Goal: Task Accomplishment & Management: Manage account settings

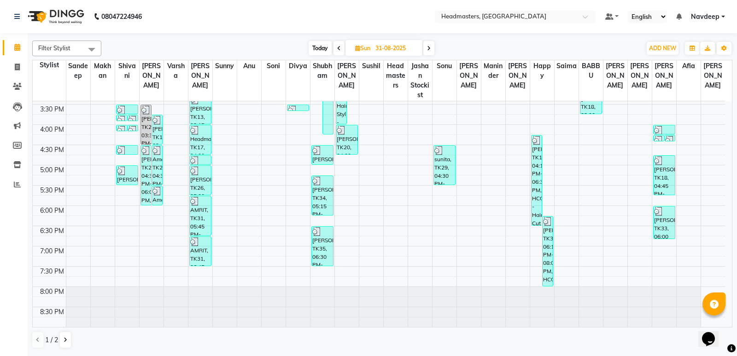
click at [428, 48] on icon at bounding box center [429, 49] width 4 height 6
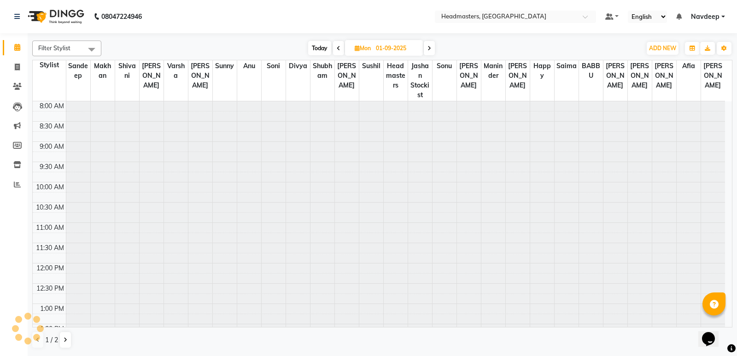
click at [428, 48] on icon at bounding box center [429, 49] width 4 height 6
type input "[DATE]"
click at [428, 48] on div "Today Mon 03-09-2025" at bounding box center [371, 48] width 530 height 14
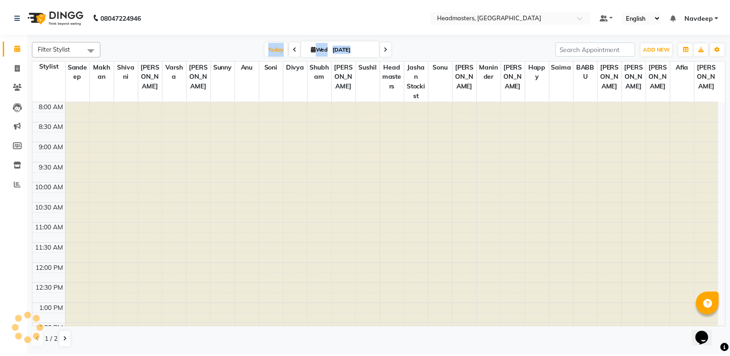
scroll to position [301, 0]
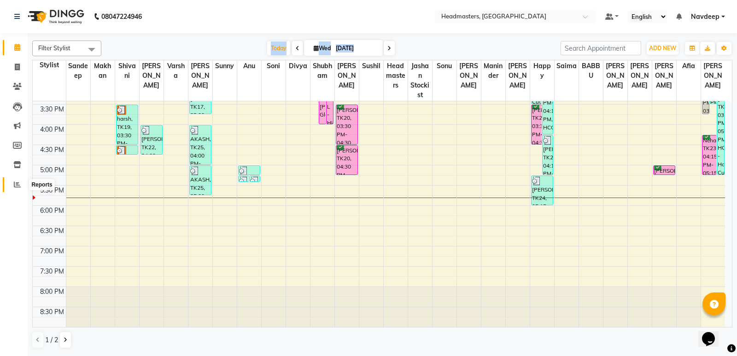
click at [13, 182] on span at bounding box center [17, 185] width 16 height 11
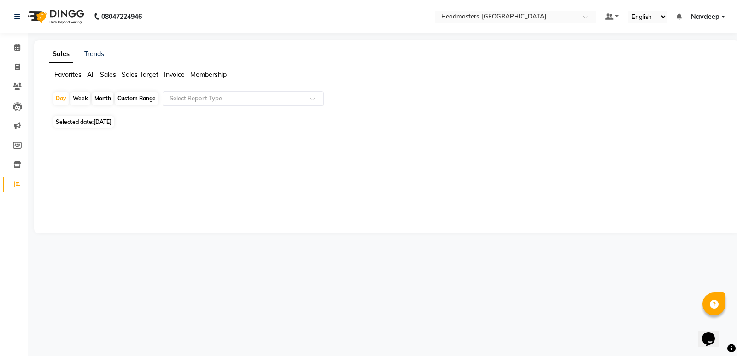
click at [188, 103] on input "text" at bounding box center [234, 98] width 133 height 9
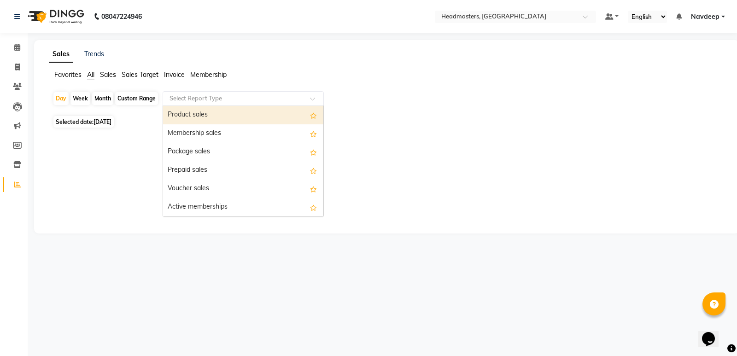
click at [215, 117] on div "Product sales" at bounding box center [243, 115] width 160 height 18
select select "csv"
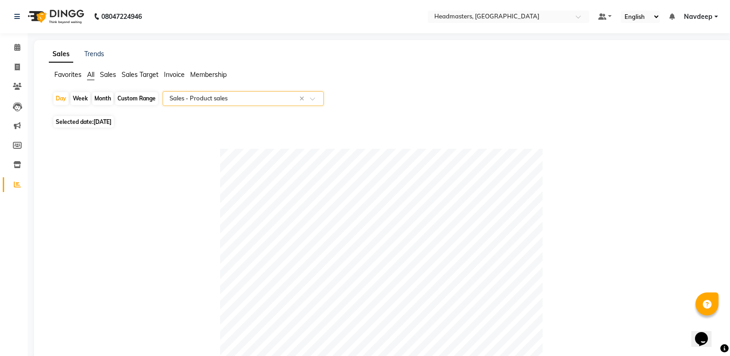
click at [106, 122] on span "[DATE]" at bounding box center [102, 121] width 18 height 7
select select "9"
select select "2025"
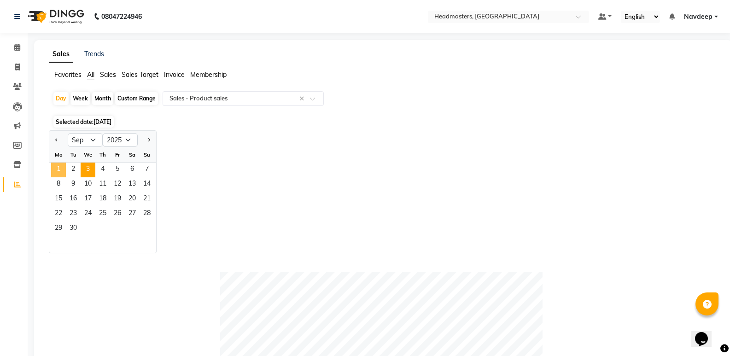
click at [64, 168] on span "1" at bounding box center [58, 170] width 15 height 15
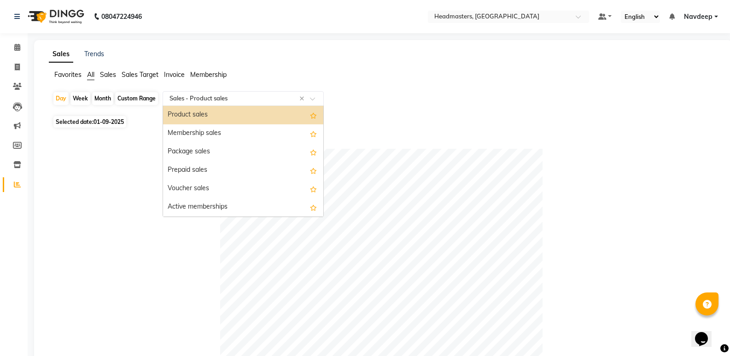
click at [191, 99] on input "text" at bounding box center [234, 98] width 133 height 9
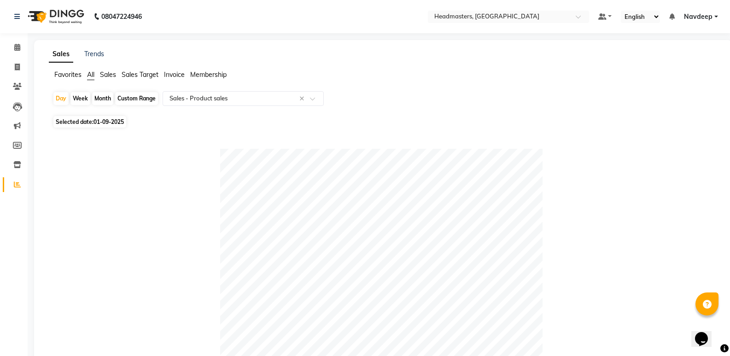
click at [99, 120] on span "01-09-2025" at bounding box center [108, 121] width 30 height 7
select select "9"
select select "2025"
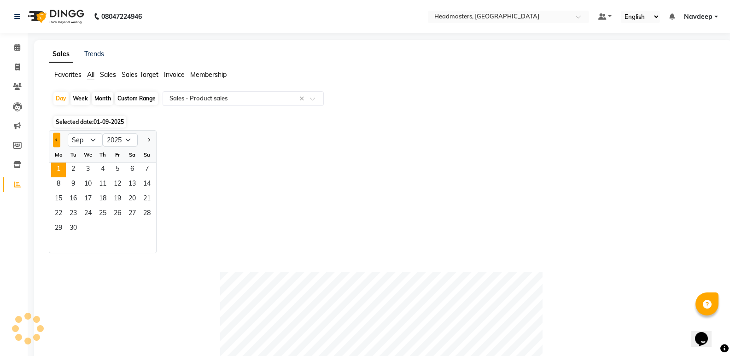
click at [54, 140] on button "Previous month" at bounding box center [56, 140] width 7 height 15
select select "8"
drag, startPoint x: 144, startPoint y: 229, endPoint x: 159, endPoint y: 199, distance: 33.6
click at [146, 225] on span "31" at bounding box center [147, 228] width 15 height 15
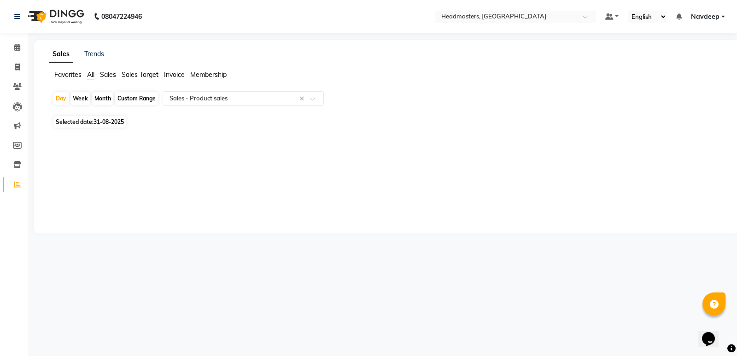
click at [108, 119] on span "31-08-2025" at bounding box center [108, 121] width 30 height 7
select select "8"
select select "2025"
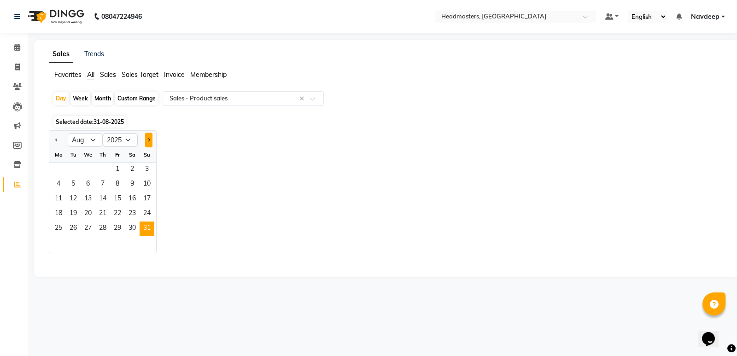
click at [147, 140] on span "Next month" at bounding box center [148, 139] width 3 height 3
select select "9"
click at [64, 168] on span "1" at bounding box center [58, 170] width 15 height 15
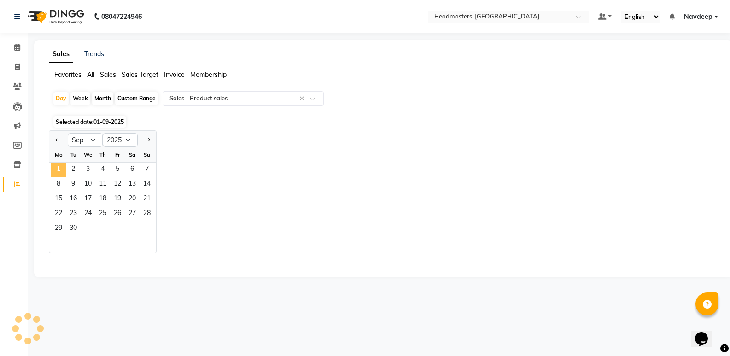
select select "csv"
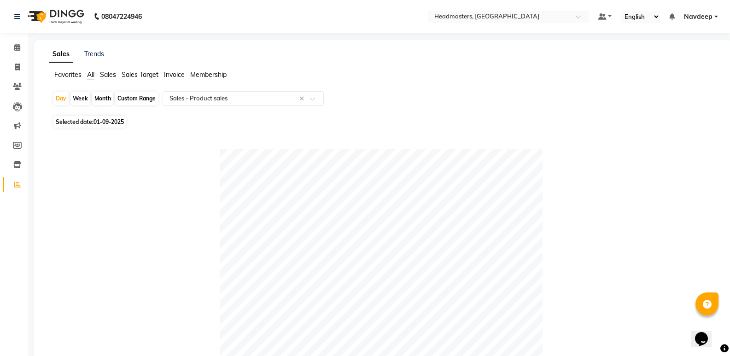
click at [114, 119] on span "01-09-2025" at bounding box center [108, 121] width 30 height 7
select select "9"
select select "2025"
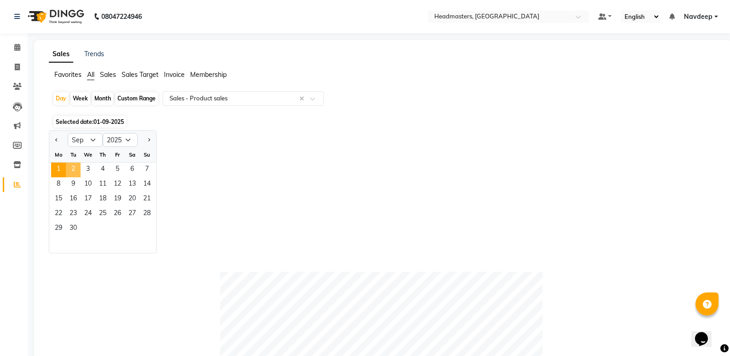
click at [74, 169] on span "2" at bounding box center [73, 170] width 15 height 15
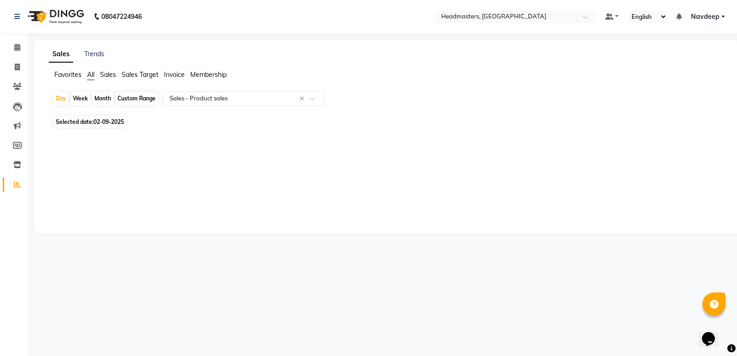
click at [112, 121] on span "02-09-2025" at bounding box center [108, 121] width 30 height 7
select select "9"
select select "2025"
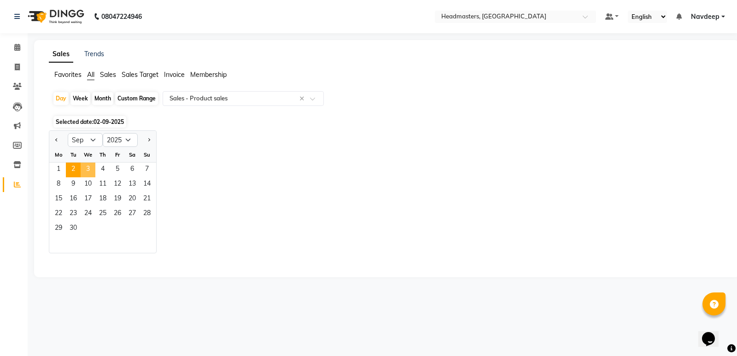
click at [90, 167] on span "3" at bounding box center [88, 170] width 15 height 15
select select "csv"
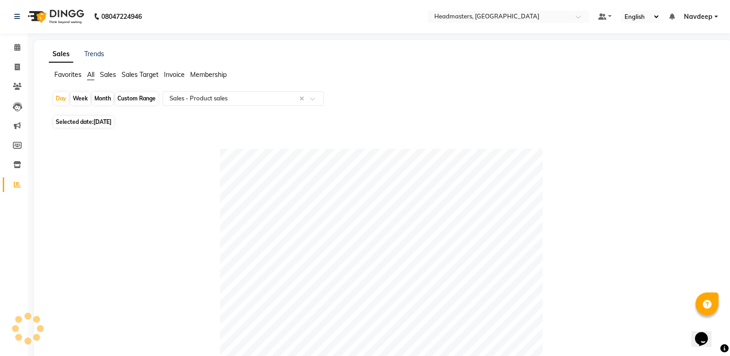
click at [95, 122] on span "[DATE]" at bounding box center [102, 121] width 18 height 7
select select "9"
select select "2025"
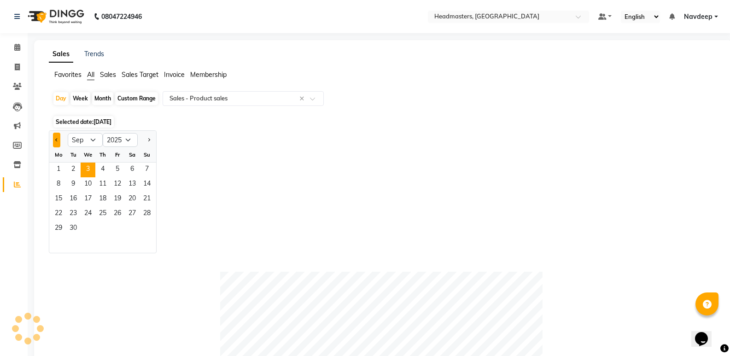
click at [59, 140] on button "Previous month" at bounding box center [56, 140] width 7 height 15
select select "8"
click at [136, 222] on span "30" at bounding box center [132, 228] width 15 height 15
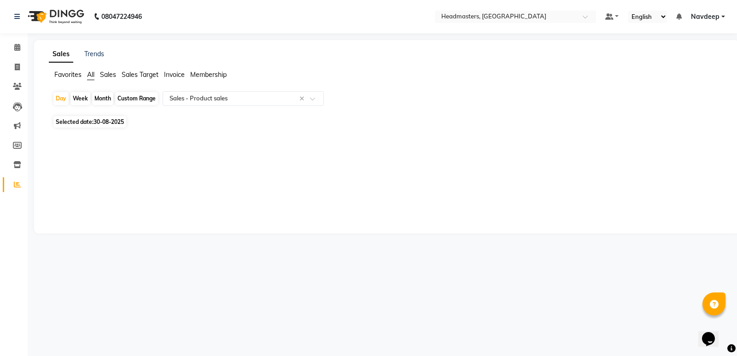
click at [111, 123] on span "30-08-2025" at bounding box center [108, 121] width 30 height 7
select select "8"
select select "2025"
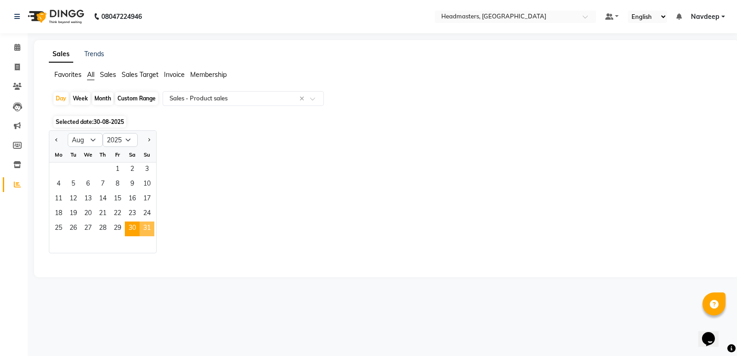
click at [150, 224] on span "31" at bounding box center [147, 228] width 15 height 15
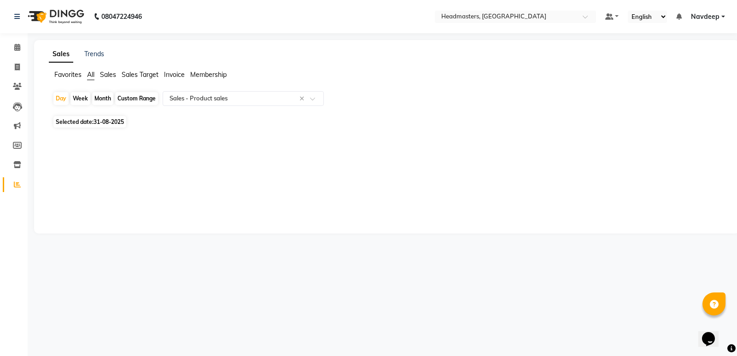
click at [103, 122] on span "31-08-2025" at bounding box center [108, 121] width 30 height 7
select select "8"
select select "2025"
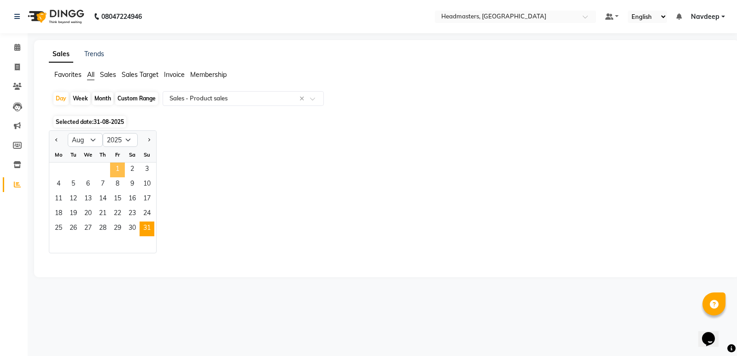
click at [120, 170] on span "1" at bounding box center [117, 170] width 15 height 15
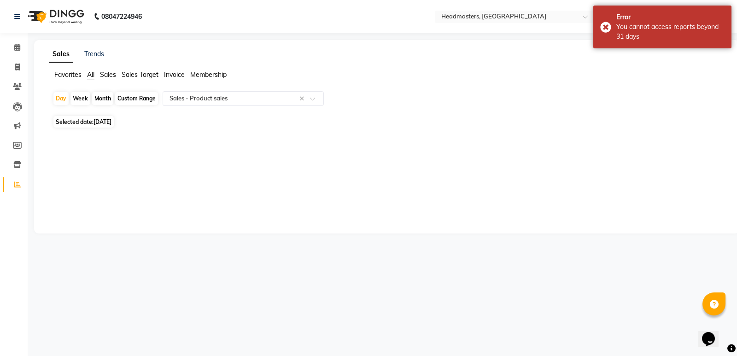
click at [105, 120] on span "01-08-2025" at bounding box center [102, 121] width 18 height 7
select select "8"
select select "2025"
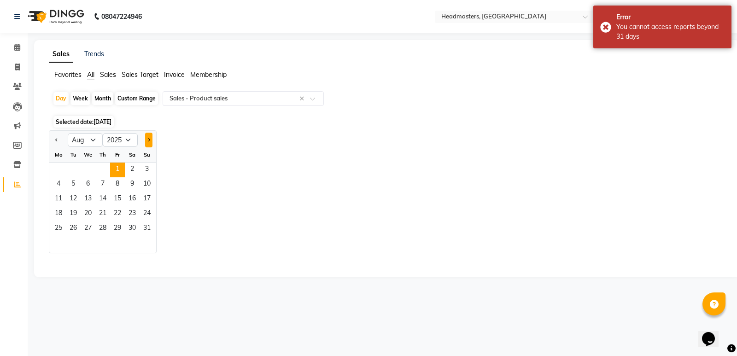
click at [149, 143] on button "Next month" at bounding box center [148, 140] width 7 height 15
select select "9"
click at [62, 165] on span "1" at bounding box center [58, 170] width 15 height 15
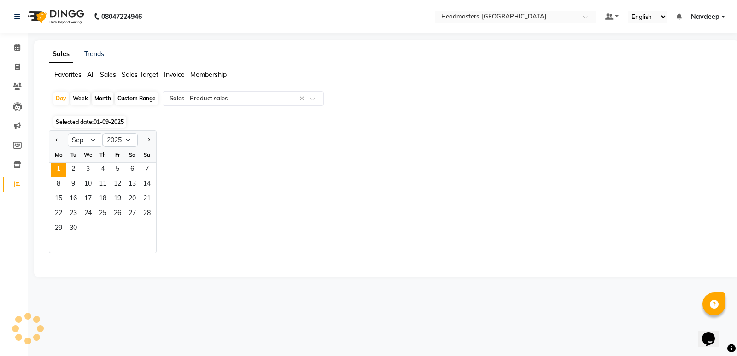
select select "csv"
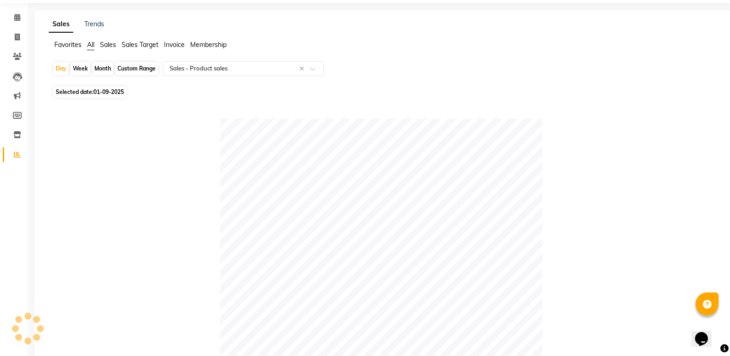
scroll to position [46, 0]
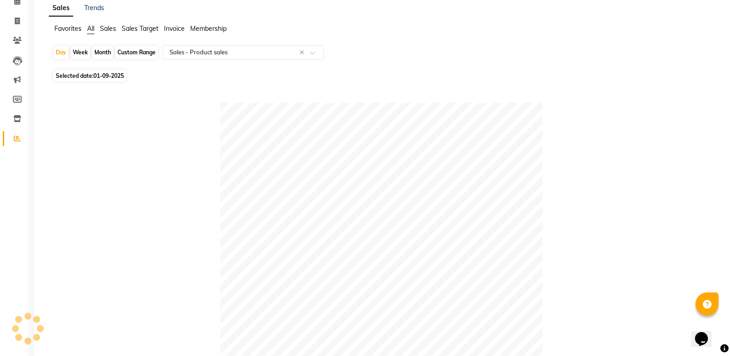
click at [116, 73] on span "01-09-2025" at bounding box center [108, 75] width 30 height 7
select select "9"
select select "2025"
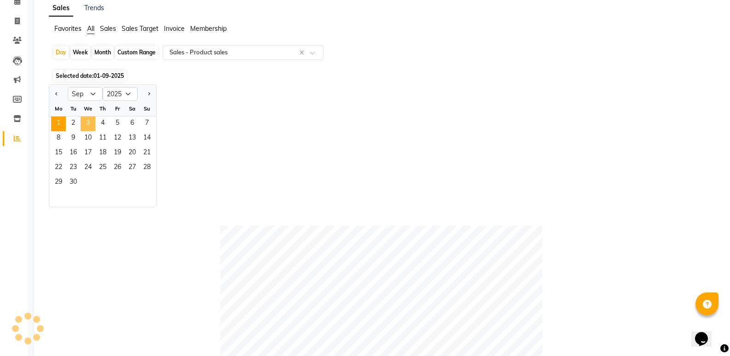
click at [93, 120] on span "3" at bounding box center [88, 123] width 15 height 15
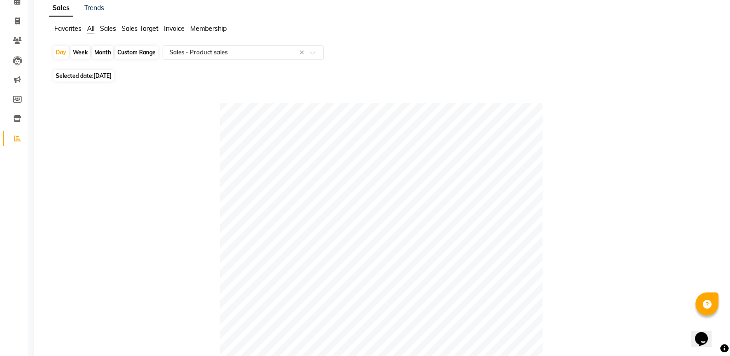
click at [109, 76] on span "[DATE]" at bounding box center [102, 75] width 18 height 7
select select "9"
select select "2025"
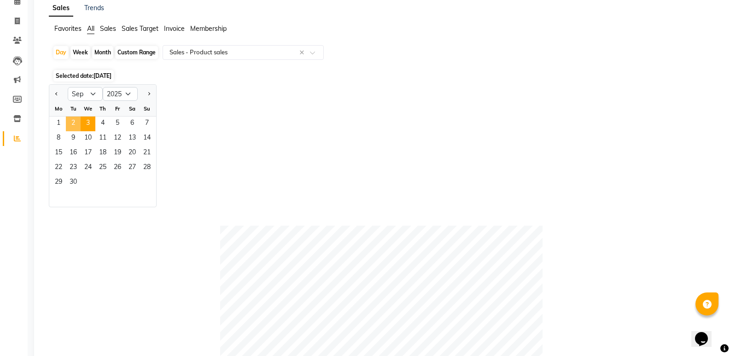
click at [76, 120] on span "2" at bounding box center [73, 123] width 15 height 15
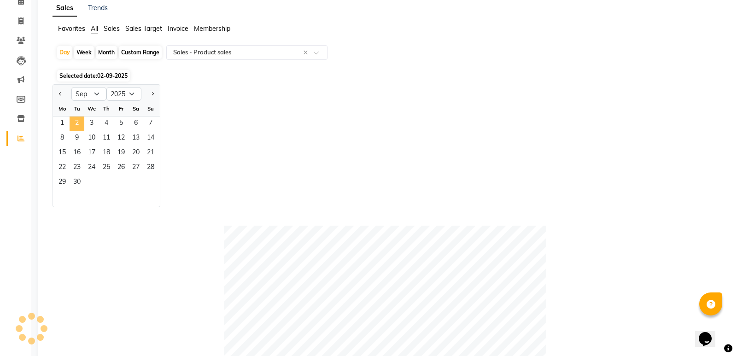
scroll to position [0, 0]
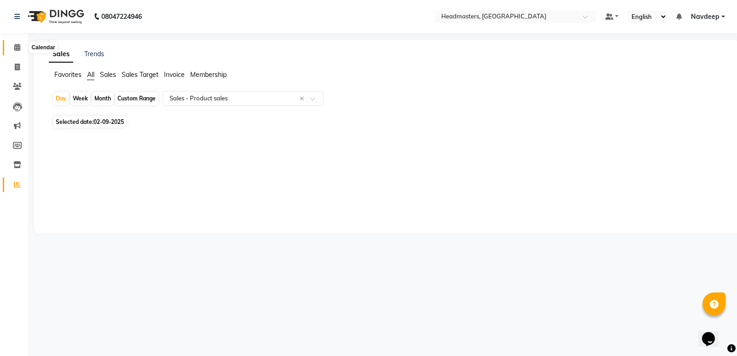
click at [16, 45] on icon at bounding box center [17, 47] width 6 height 7
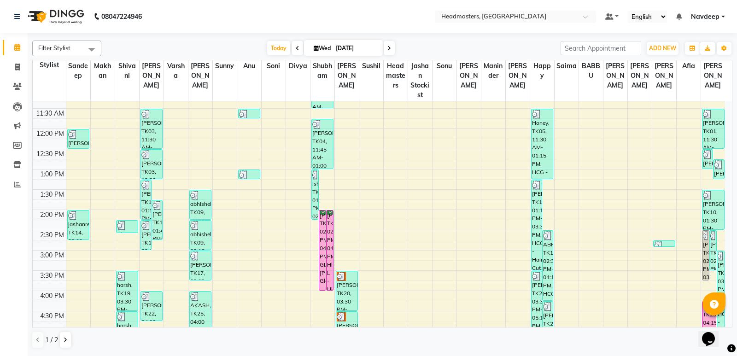
scroll to position [138, 0]
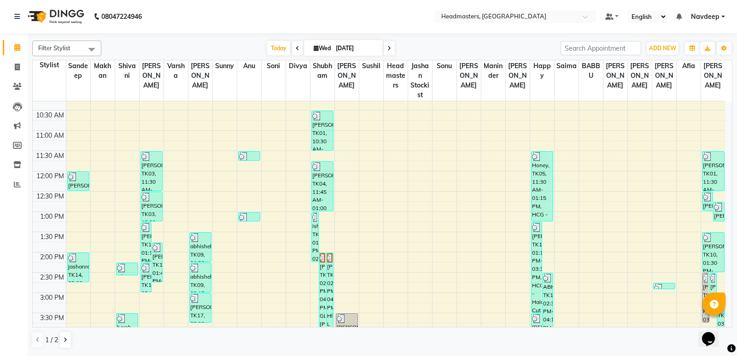
scroll to position [184, 0]
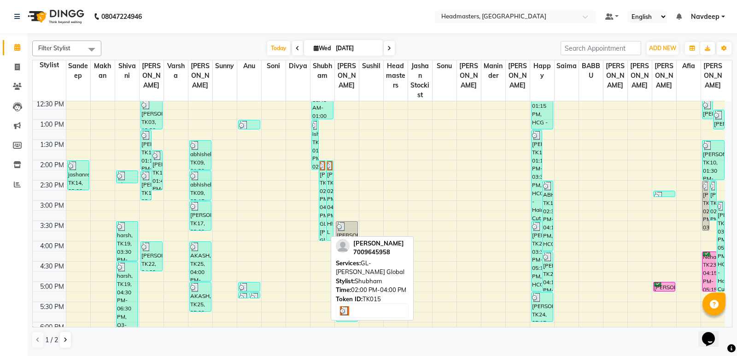
click at [325, 172] on div "[PERSON_NAME], TK15, 02:00 PM-04:00 PM, GL-[PERSON_NAME] Global" at bounding box center [322, 201] width 6 height 80
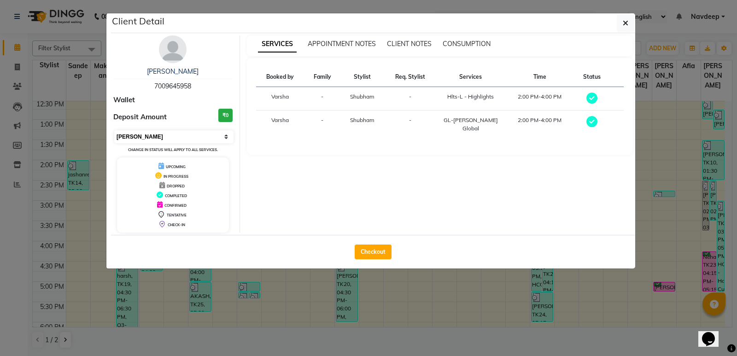
click at [140, 140] on select "Select MARK DONE UPCOMING" at bounding box center [173, 136] width 119 height 13
click at [114, 130] on select "Select MARK DONE UPCOMING" at bounding box center [173, 136] width 119 height 13
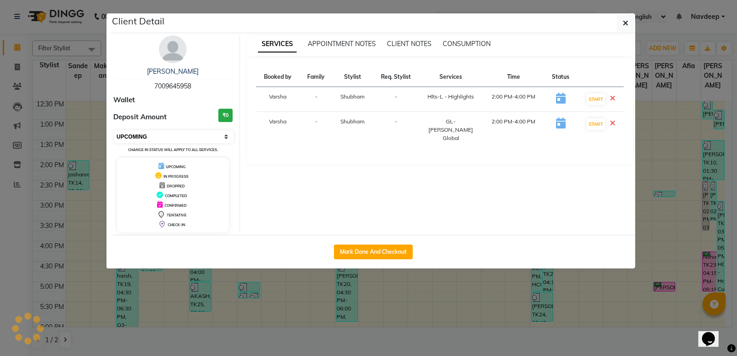
click at [181, 141] on select "Select IN SERVICE CONFIRMED TENTATIVE CHECK IN MARK DONE UPCOMING" at bounding box center [173, 136] width 119 height 13
select select "6"
click at [114, 130] on select "Select IN SERVICE CONFIRMED TENTATIVE CHECK IN MARK DONE UPCOMING" at bounding box center [173, 136] width 119 height 13
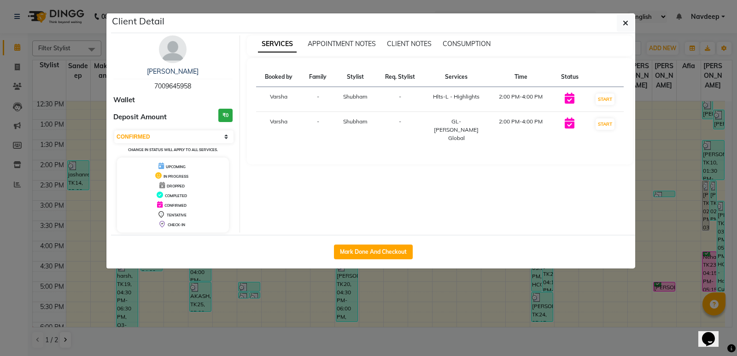
click at [328, 296] on ngb-modal-window "Client Detail Amandeep kaur 7009645958 Wallet Deposit Amount ₹0 Select IN SERVI…" at bounding box center [368, 178] width 737 height 356
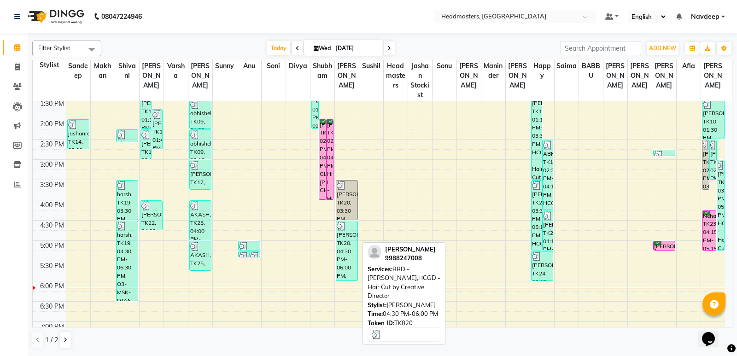
scroll to position [230, 0]
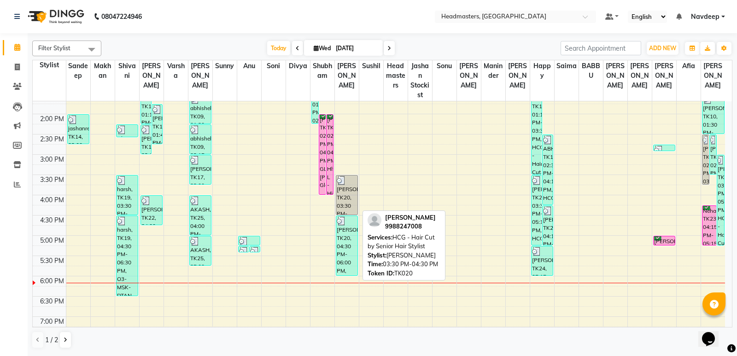
click at [346, 193] on div "[PERSON_NAME], TK20, 03:30 PM-04:30 PM, HCG - Hair Cut by Senior Hair Stylist" at bounding box center [347, 194] width 22 height 39
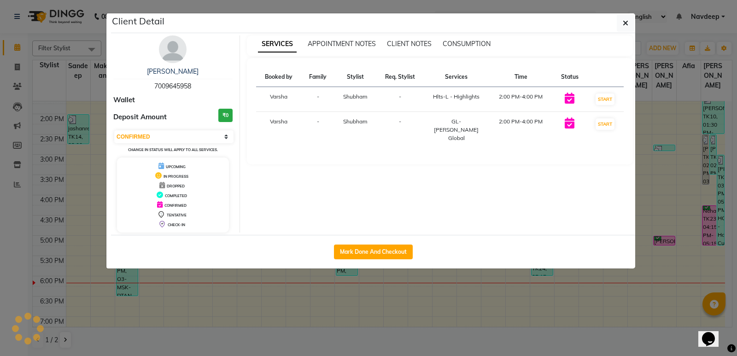
select select "3"
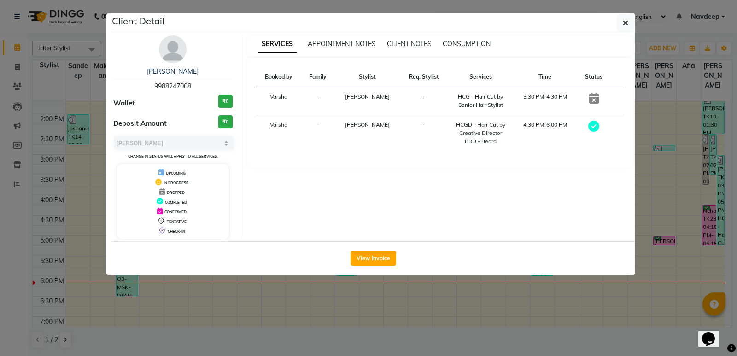
click at [307, 305] on ngb-modal-window "Client Detail [PERSON_NAME] 9988247008 Wallet ₹0 Deposit Amount ₹0 Select MARK …" at bounding box center [368, 178] width 737 height 356
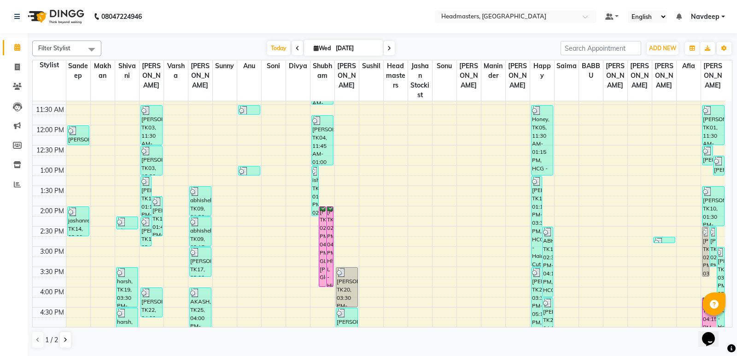
scroll to position [184, 0]
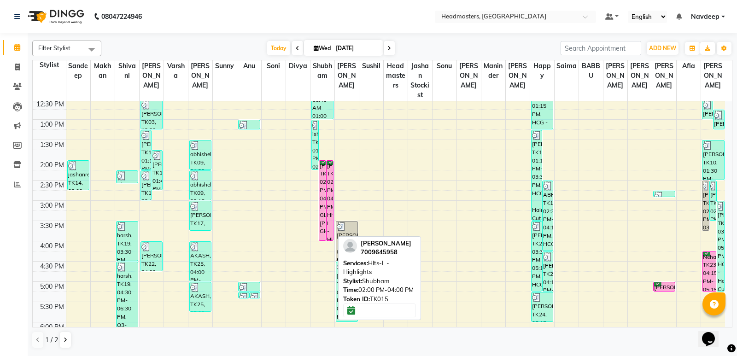
click at [328, 204] on div "[PERSON_NAME], TK15, 02:00 PM-04:00 PM, Hlts-L - Highlights" at bounding box center [329, 201] width 6 height 80
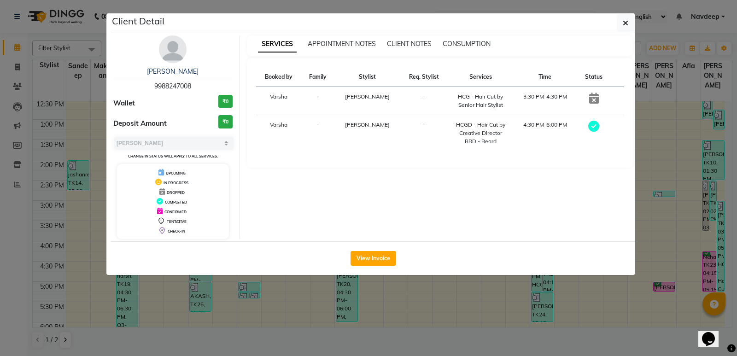
select select "6"
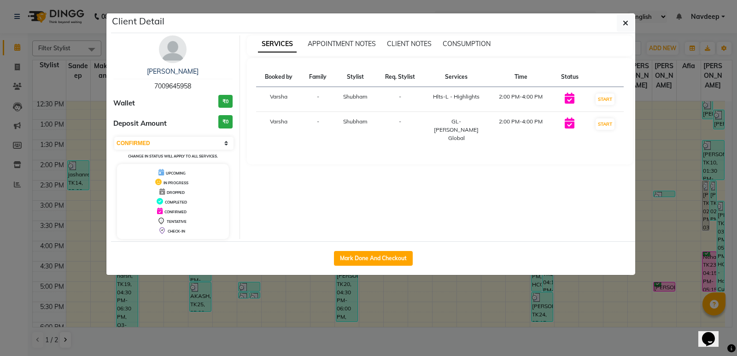
click at [450, 300] on ngb-modal-window "Client Detail Amandeep kaur 7009645958 Wallet ₹0 Deposit Amount ₹0 Select IN SE…" at bounding box center [368, 178] width 737 height 356
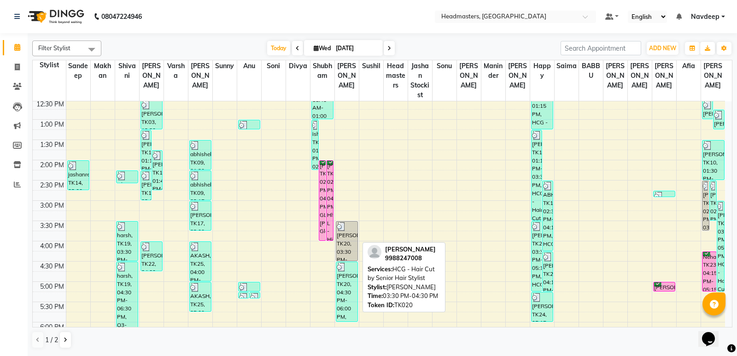
scroll to position [276, 0]
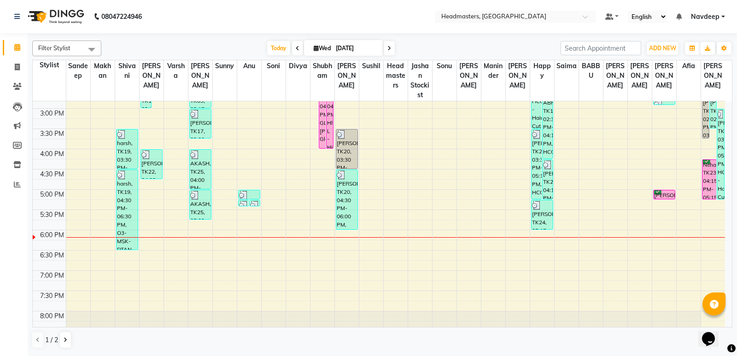
click at [328, 146] on div at bounding box center [329, 148] width 6 height 4
select select "6"
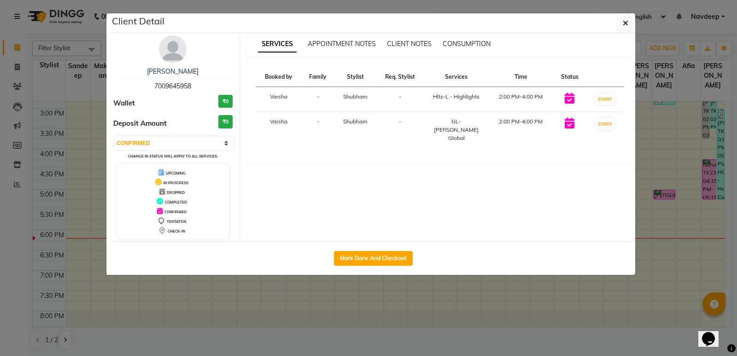
click at [402, 307] on ngb-modal-window "Client Detail Amandeep kaur 7009645958 Wallet ₹0 Deposit Amount ₹0 Select IN SE…" at bounding box center [368, 178] width 737 height 356
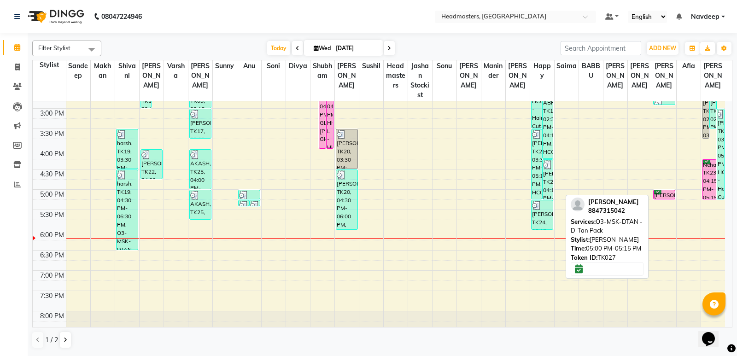
click at [668, 193] on div "[PERSON_NAME], TK27, 05:00 PM-05:15 PM, O3-MSK-DTAN - D-Tan Pack" at bounding box center [664, 194] width 22 height 9
select select "6"
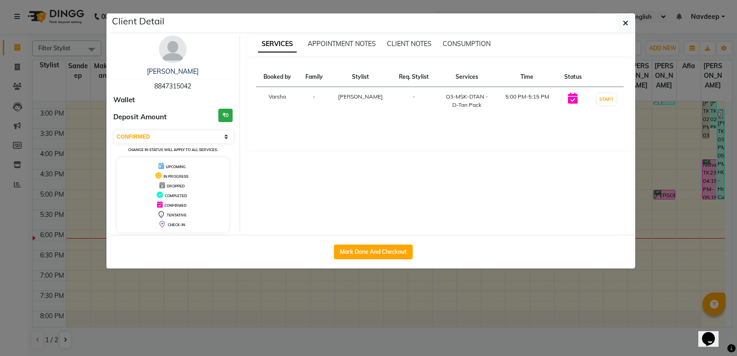
click at [583, 288] on ngb-modal-window "Client Detail JASPREET KAUR 8847315042 Wallet Deposit Amount ₹0 Select IN SERVI…" at bounding box center [368, 178] width 737 height 356
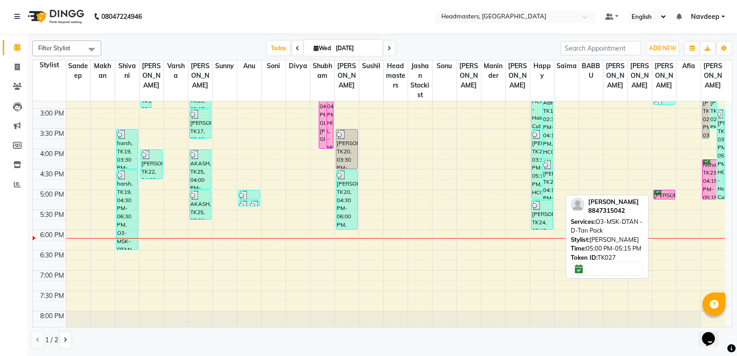
click at [663, 193] on div "[PERSON_NAME], TK27, 05:00 PM-05:15 PM, O3-MSK-DTAN - D-Tan Pack" at bounding box center [664, 194] width 22 height 9
select select "6"
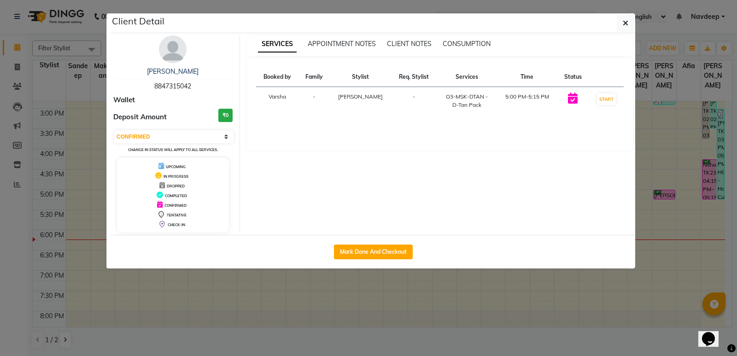
click at [301, 295] on ngb-modal-window "Client Detail JASPREET KAUR 8847315042 Wallet Deposit Amount ₹0 Select IN SERVI…" at bounding box center [368, 178] width 737 height 356
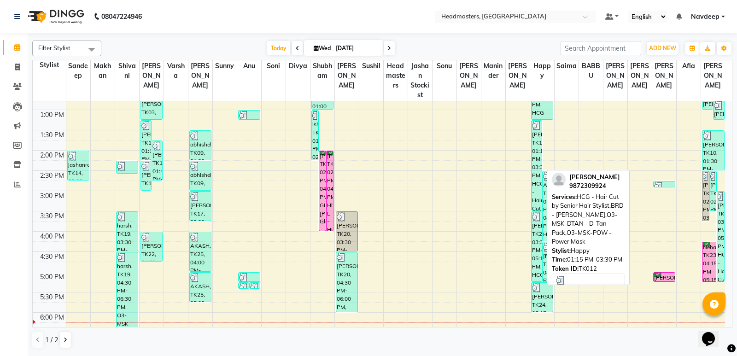
scroll to position [184, 0]
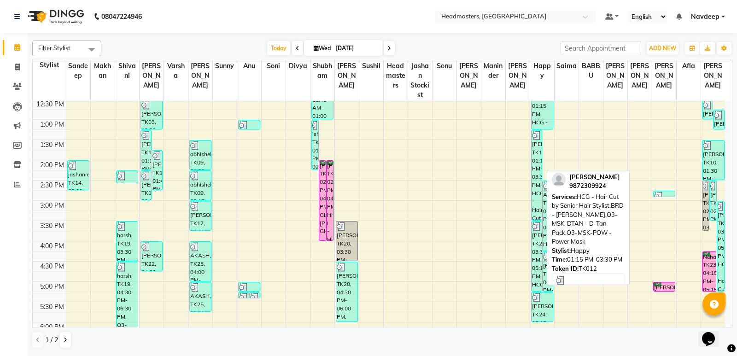
click at [535, 156] on div "[PERSON_NAME], TK12, 01:15 PM-03:30 PM, HCG - Hair Cut by Senior Hair Stylist,B…" at bounding box center [536, 175] width 10 height 90
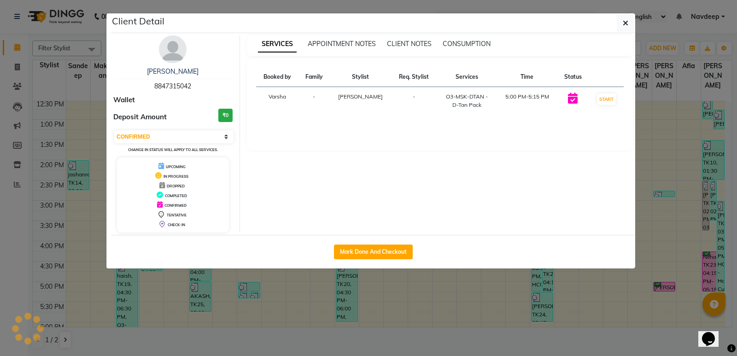
select select "3"
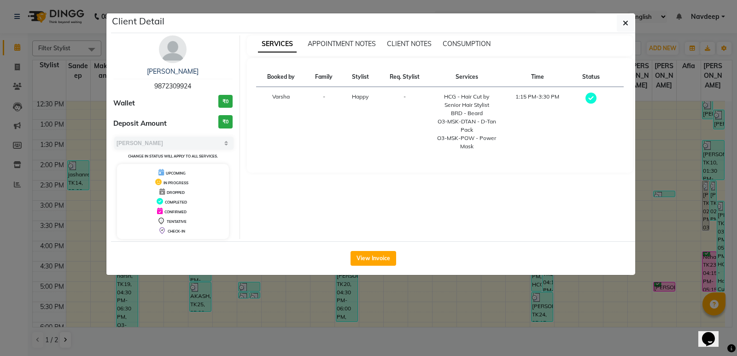
click at [459, 294] on ngb-modal-window "Client Detail KARAN GREWAL 9872309924 Wallet ₹0 Deposit Amount ₹0 Select MARK D…" at bounding box center [368, 178] width 737 height 356
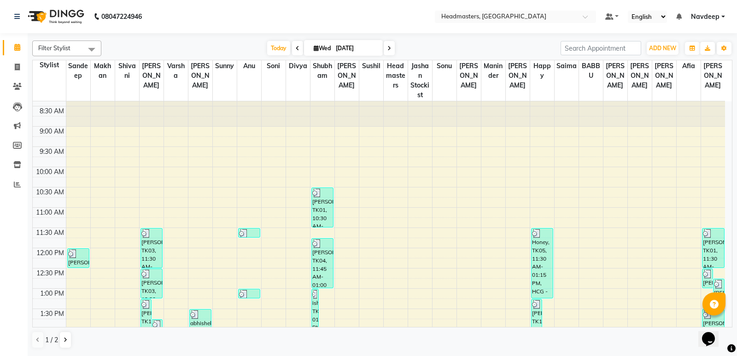
scroll to position [0, 0]
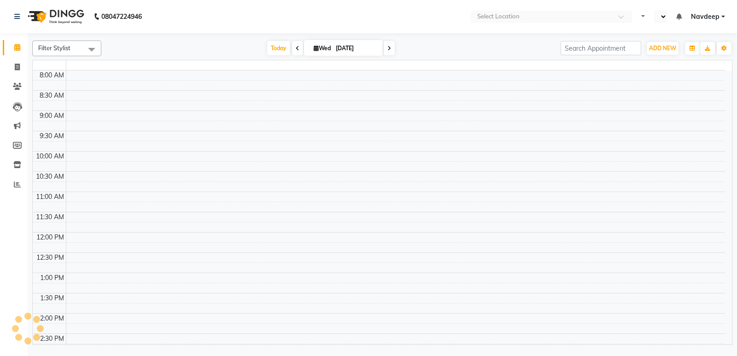
select select "en"
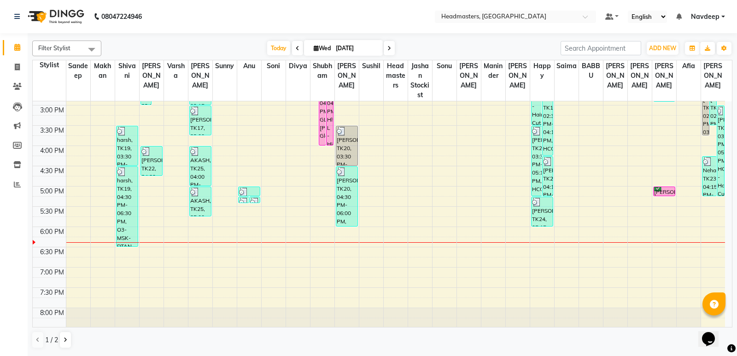
scroll to position [301, 0]
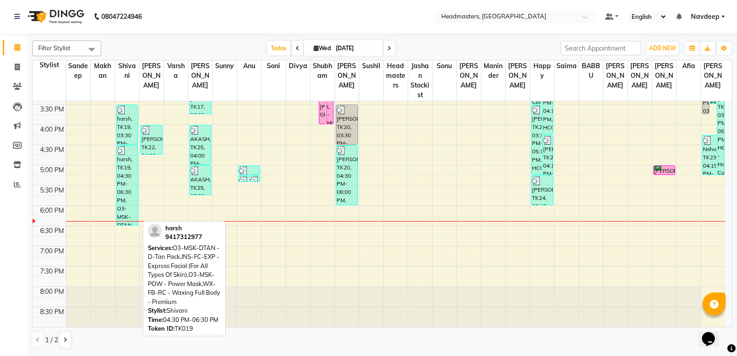
click at [127, 187] on div "harsh, TK19, 04:30 PM-06:30 PM, O3-MSK-DTAN - D-Tan Pack,INS-FC-EXP - Express F…" at bounding box center [127, 185] width 22 height 80
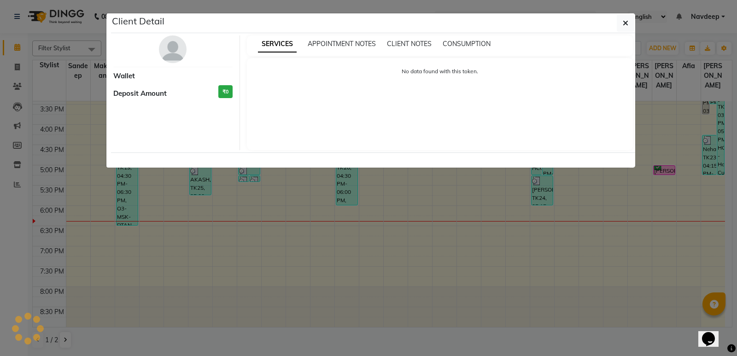
select select "3"
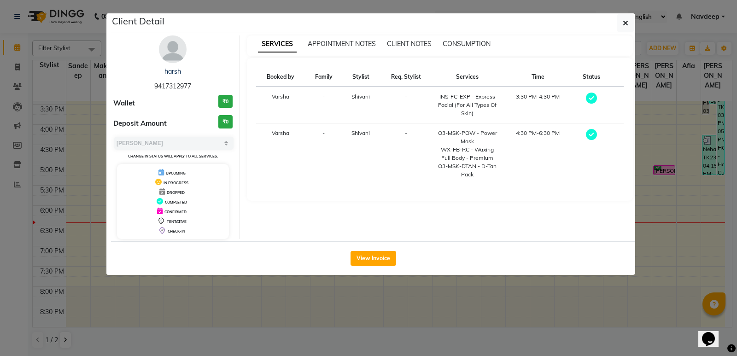
drag, startPoint x: 221, startPoint y: 289, endPoint x: 179, endPoint y: 258, distance: 51.8
click at [220, 286] on ngb-modal-window "Client Detail harsh 9417312977 Wallet ₹0 Deposit Amount ₹0 Select MARK DONE UPC…" at bounding box center [368, 178] width 737 height 356
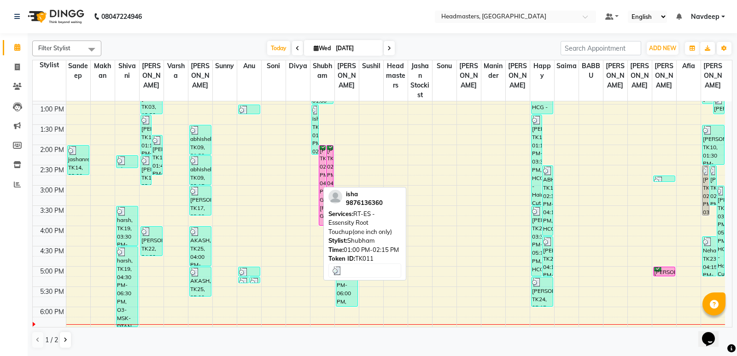
scroll to position [209, 0]
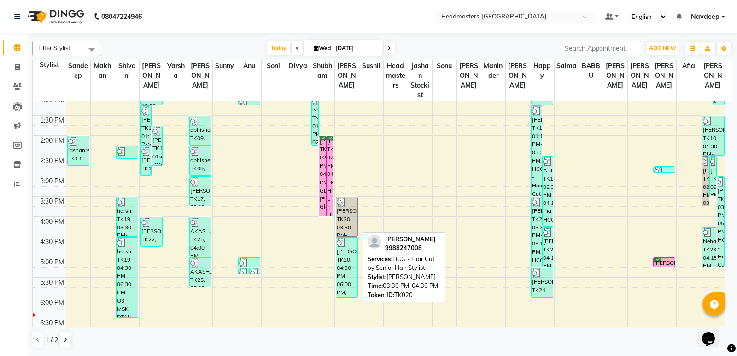
click at [345, 217] on div "[PERSON_NAME], TK20, 03:30 PM-04:30 PM, HCG - Hair Cut by Senior Hair Stylist" at bounding box center [347, 216] width 22 height 39
select select "3"
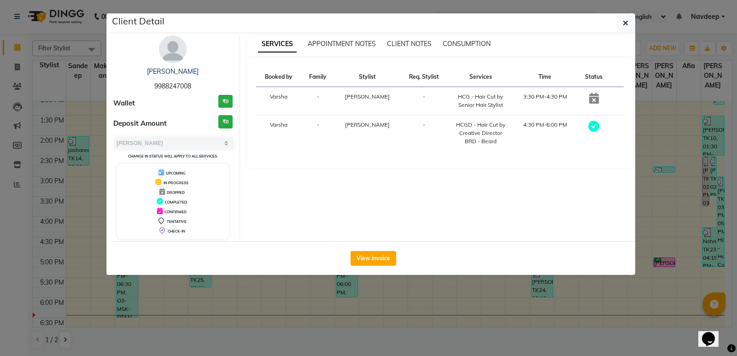
drag, startPoint x: 389, startPoint y: 308, endPoint x: 383, endPoint y: 297, distance: 13.0
click at [388, 307] on ngb-modal-window "Client Detail [PERSON_NAME] 9988247008 Wallet ₹0 Deposit Amount ₹0 Select MARK …" at bounding box center [368, 178] width 737 height 356
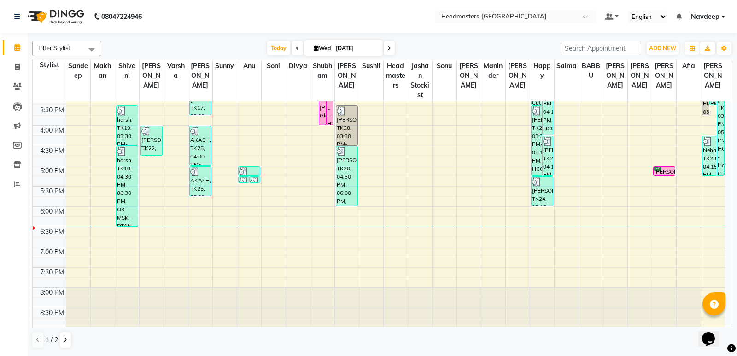
scroll to position [301, 0]
click at [374, 199] on div "8:00 AM 8:30 AM 9:00 AM 9:30 AM 10:00 AM 10:30 AM 11:00 AM 11:30 AM 12:00 PM 12…" at bounding box center [379, 64] width 692 height 526
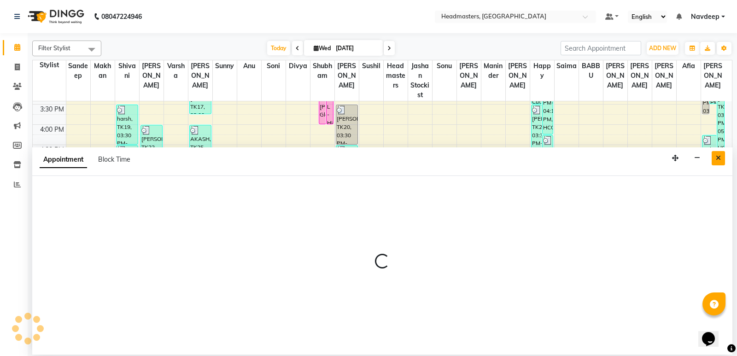
click at [718, 159] on icon "Close" at bounding box center [717, 158] width 5 height 6
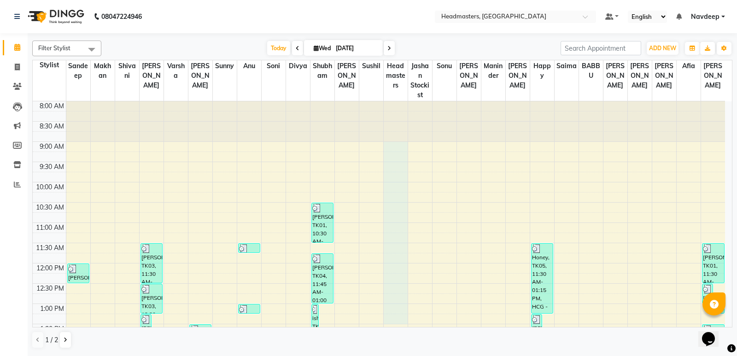
scroll to position [3, 0]
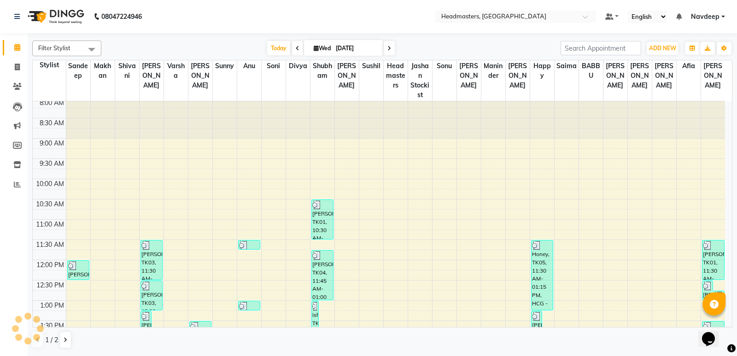
drag, startPoint x: 393, startPoint y: 196, endPoint x: 399, endPoint y: 252, distance: 56.5
click at [388, 352] on div "Filter Stylist Select All [PERSON_NAME] [PERSON_NAME] [PERSON_NAME] [PERSON_NAM…" at bounding box center [382, 193] width 709 height 321
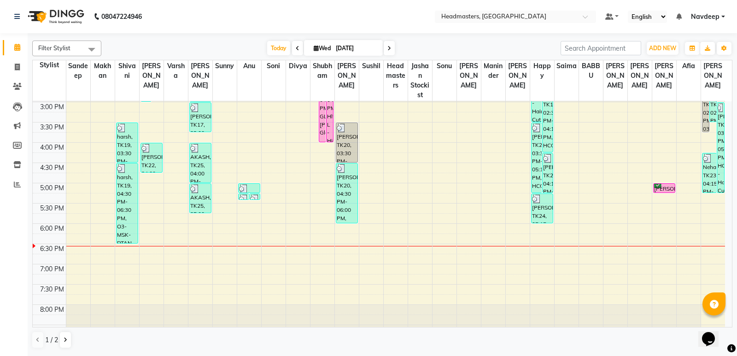
scroll to position [285, 0]
click at [389, 299] on div "8:00 AM 8:30 AM 9:00 AM 9:30 AM 10:00 AM 10:30 AM 11:00 AM 11:30 AM 12:00 PM 12…" at bounding box center [379, 80] width 692 height 526
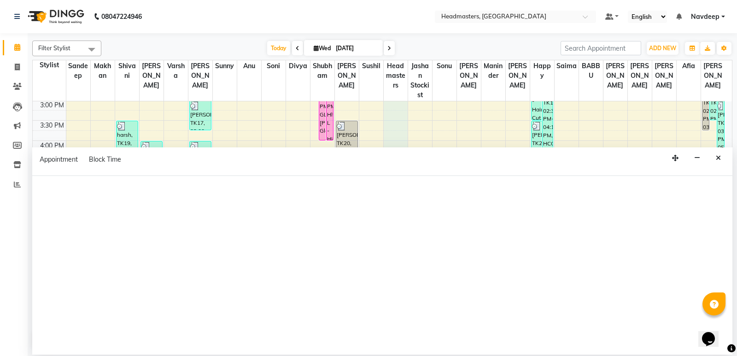
select select "60896"
select select "tentative"
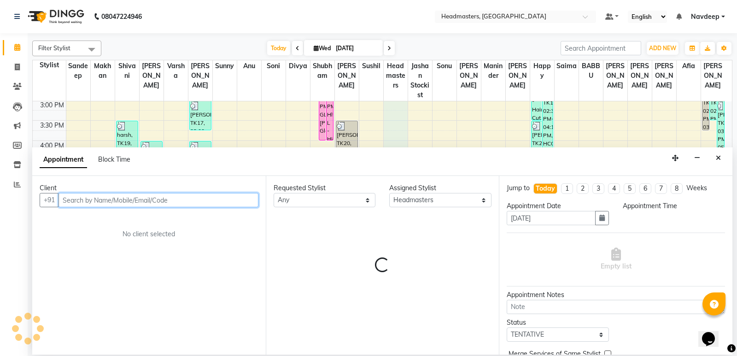
select select "540"
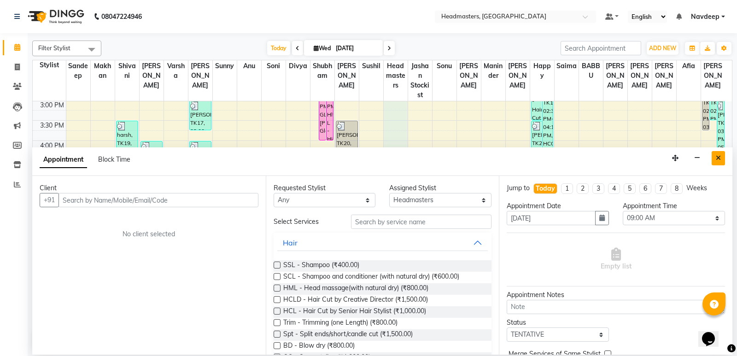
click at [720, 151] on button "Close" at bounding box center [717, 158] width 13 height 14
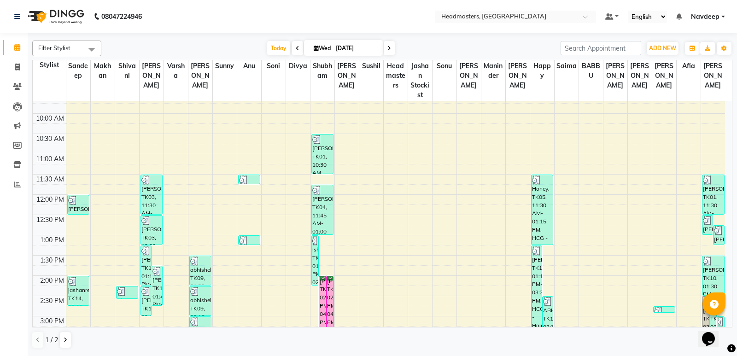
scroll to position [0, 0]
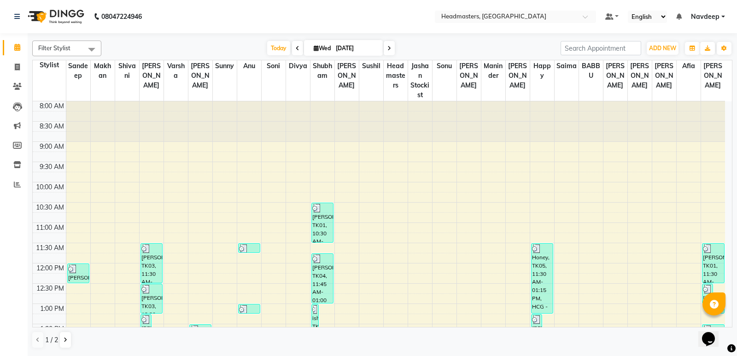
drag, startPoint x: 395, startPoint y: 108, endPoint x: 394, endPoint y: 133, distance: 24.9
click at [394, 133] on div at bounding box center [396, 121] width 24 height 41
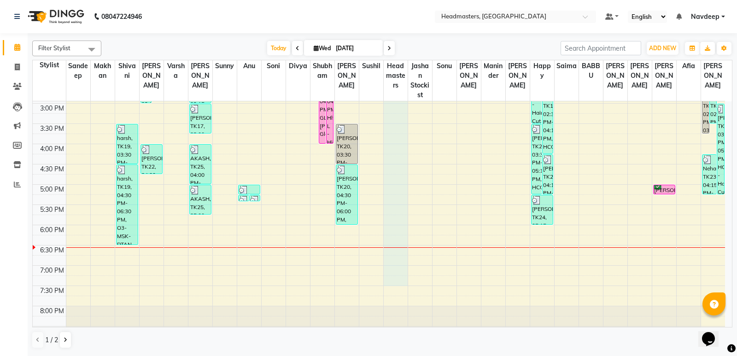
scroll to position [283, 0]
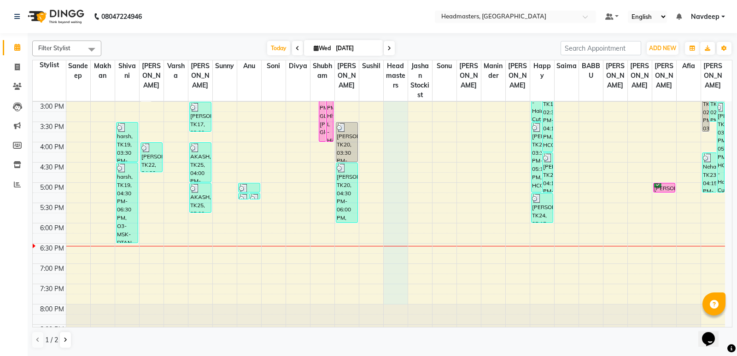
drag, startPoint x: 394, startPoint y: 144, endPoint x: 398, endPoint y: 297, distance: 153.4
click at [400, 303] on div "8:00 AM 8:30 AM 9:00 AM 9:30 AM 10:00 AM 10:30 AM 11:00 AM 11:30 AM 12:00 PM 12…" at bounding box center [379, 81] width 692 height 526
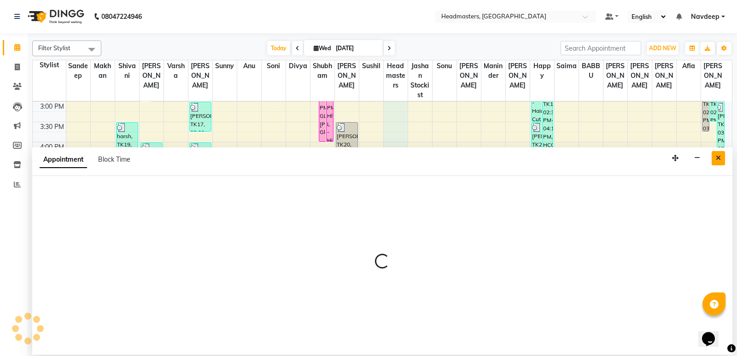
click at [718, 155] on icon "Close" at bounding box center [717, 158] width 5 height 6
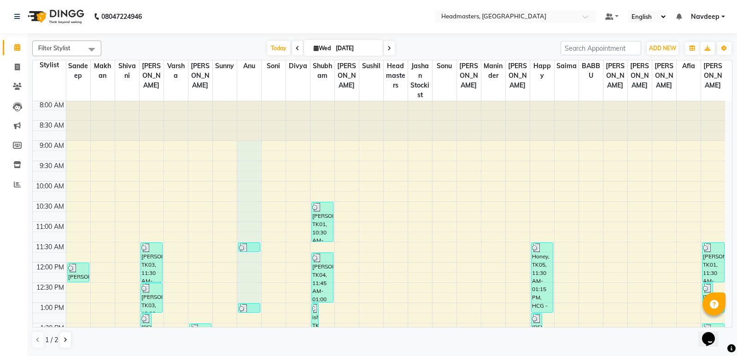
scroll to position [1, 0]
drag, startPoint x: 237, startPoint y: 146, endPoint x: 284, endPoint y: 235, distance: 99.9
click at [284, 235] on tbody "8:00 AM 8:30 AM 9:00 AM 9:30 AM 10:00 AM 10:30 AM 11:00 AM 11:30 AM 12:00 PM 12…" at bounding box center [379, 363] width 692 height 526
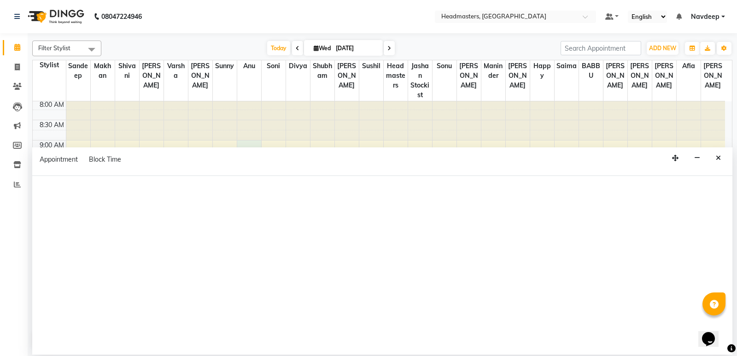
select select "60873"
select select "540"
select select "tentative"
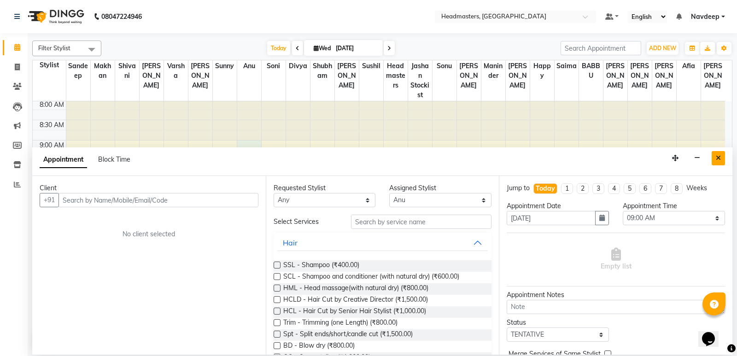
click at [723, 158] on button "Close" at bounding box center [717, 158] width 13 height 14
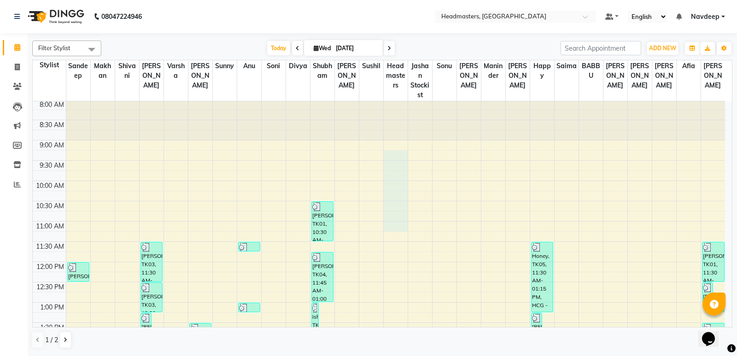
drag, startPoint x: 400, startPoint y: 153, endPoint x: 391, endPoint y: 228, distance: 75.6
click at [391, 228] on div "8:00 AM 8:30 AM 9:00 AM 9:30 AM 10:00 AM 10:30 AM 11:00 AM 11:30 AM 12:00 PM 12…" at bounding box center [379, 363] width 692 height 526
select select "60896"
select select "tentative"
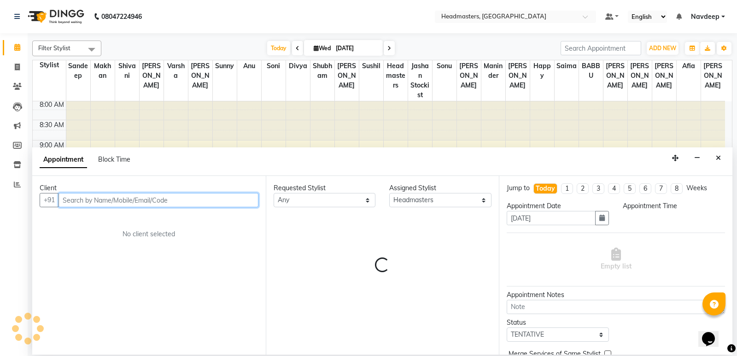
select select "555"
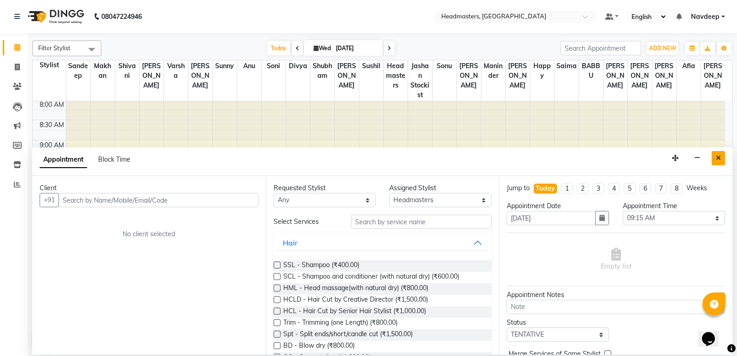
click at [723, 155] on button "Close" at bounding box center [717, 158] width 13 height 14
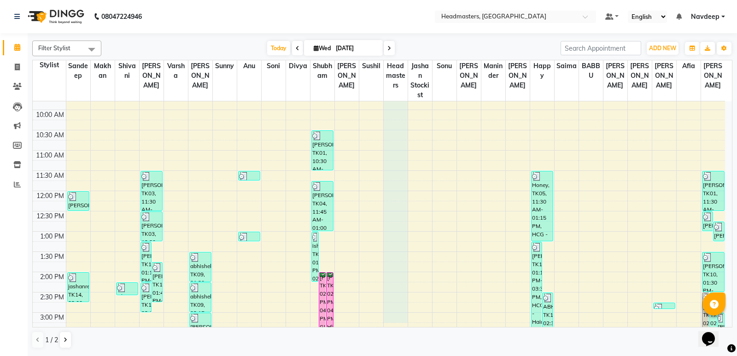
scroll to position [80, 0]
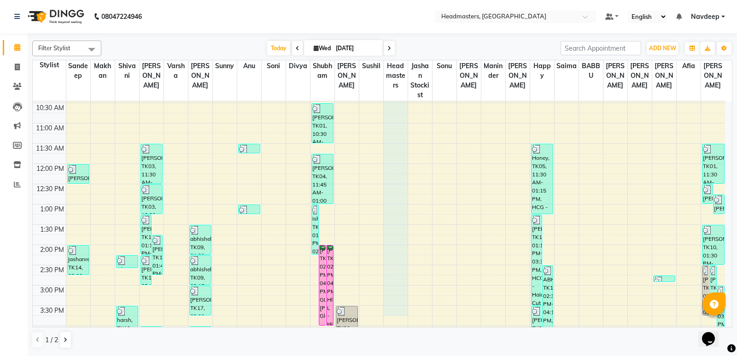
click at [407, 291] on div "8:00 AM 8:30 AM 9:00 AM 9:30 AM 10:00 AM 10:30 AM 11:00 AM 11:30 AM 12:00 PM 12…" at bounding box center [379, 265] width 692 height 526
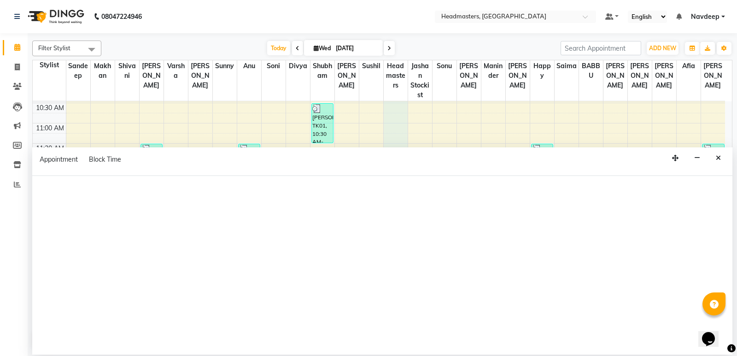
select select "60896"
select select "tentative"
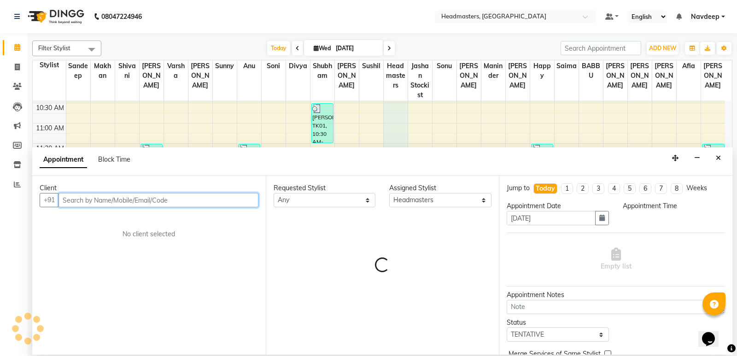
scroll to position [100, 0]
select select "540"
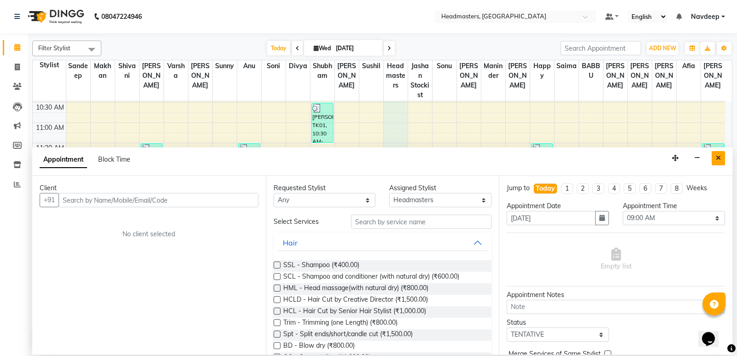
click at [718, 159] on icon "Close" at bounding box center [717, 158] width 5 height 6
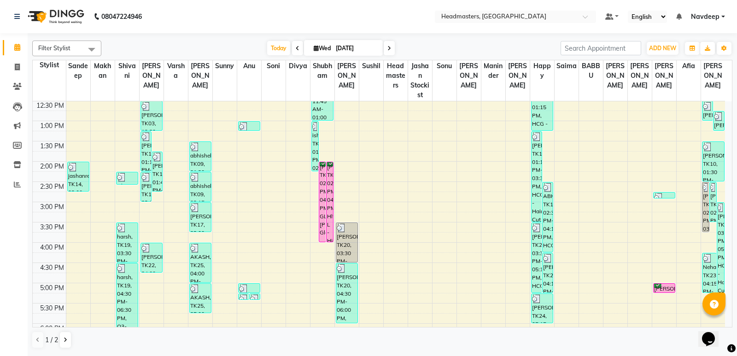
scroll to position [255, 0]
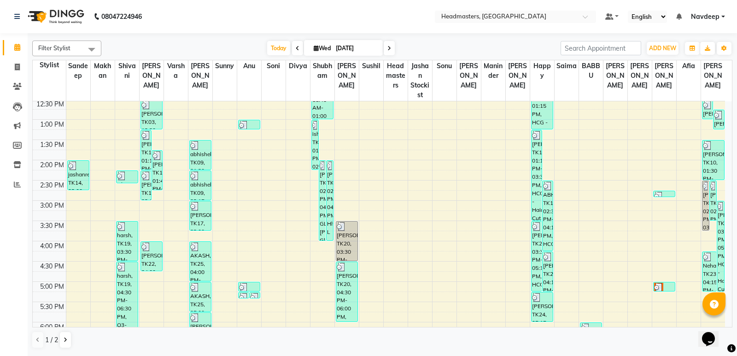
scroll to position [276, 0]
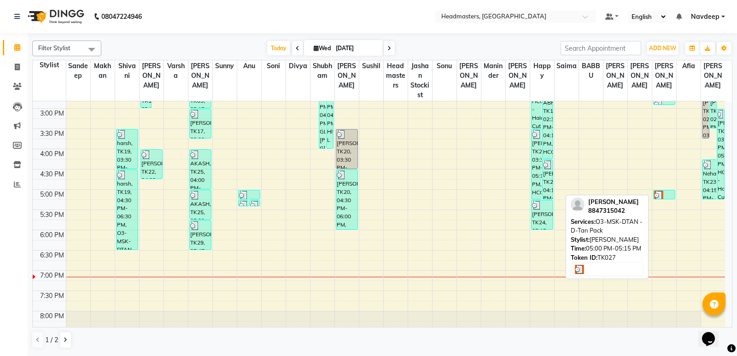
click at [667, 196] on div at bounding box center [664, 195] width 21 height 9
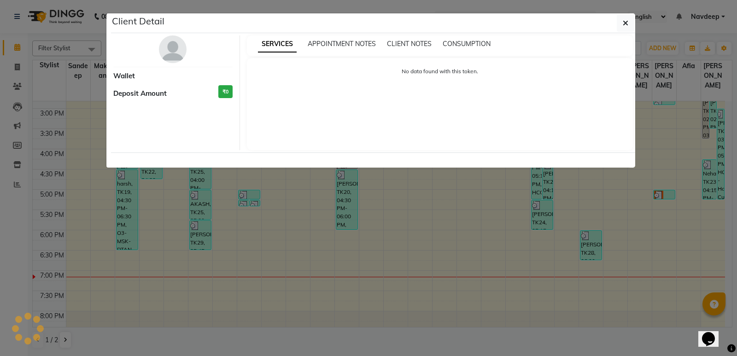
select select "3"
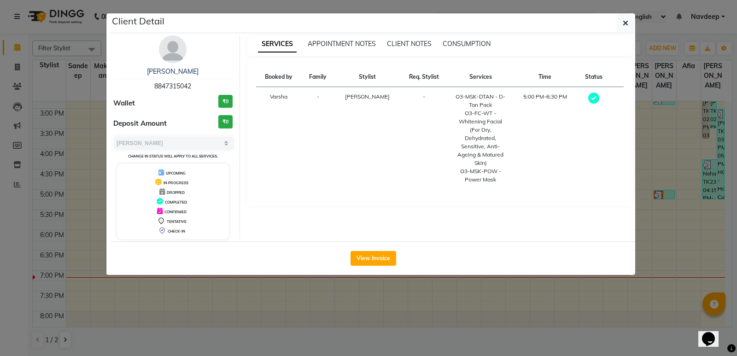
click at [297, 294] on ngb-modal-window "Client Detail JASPREET KAUR 8847315042 Wallet ₹0 Deposit Amount ₹0 Select MARK …" at bounding box center [368, 178] width 737 height 356
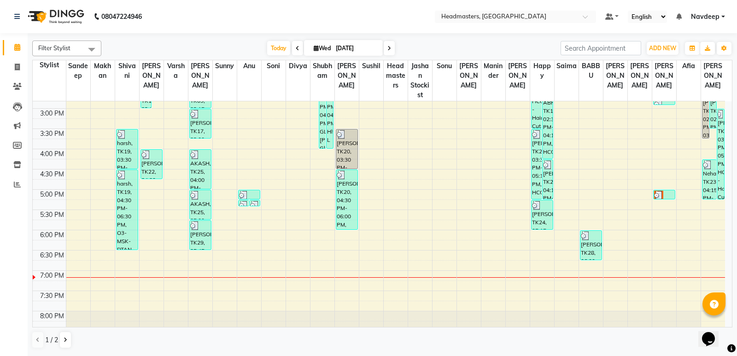
click at [664, 194] on div at bounding box center [664, 195] width 21 height 9
select select "3"
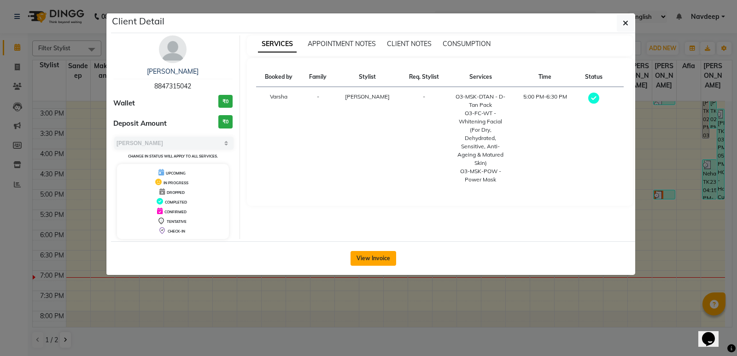
click at [366, 259] on button "View Invoice" at bounding box center [373, 258] width 46 height 15
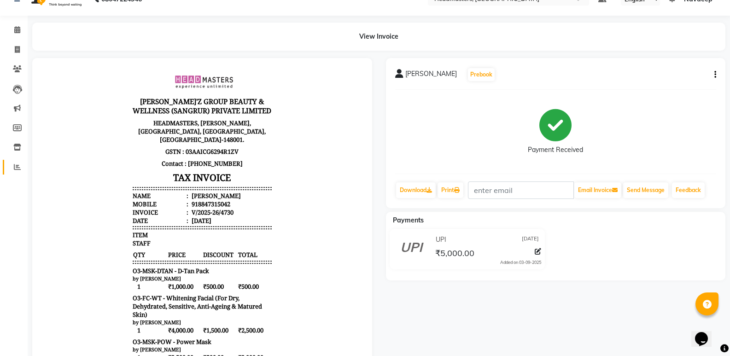
scroll to position [17, 0]
click at [19, 28] on icon at bounding box center [17, 30] width 6 height 7
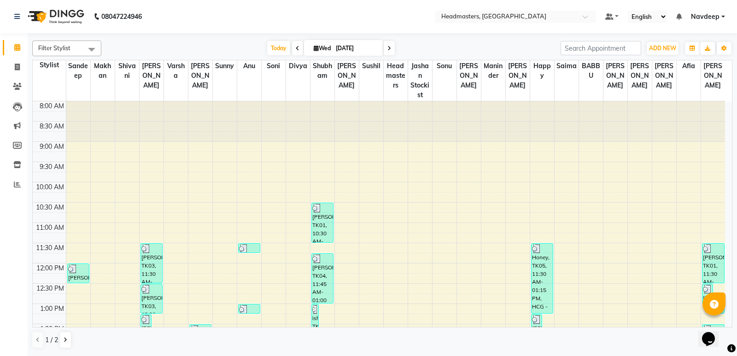
click at [3, 40] on link "Calendar" at bounding box center [14, 47] width 22 height 15
